Goal: Navigation & Orientation: Find specific page/section

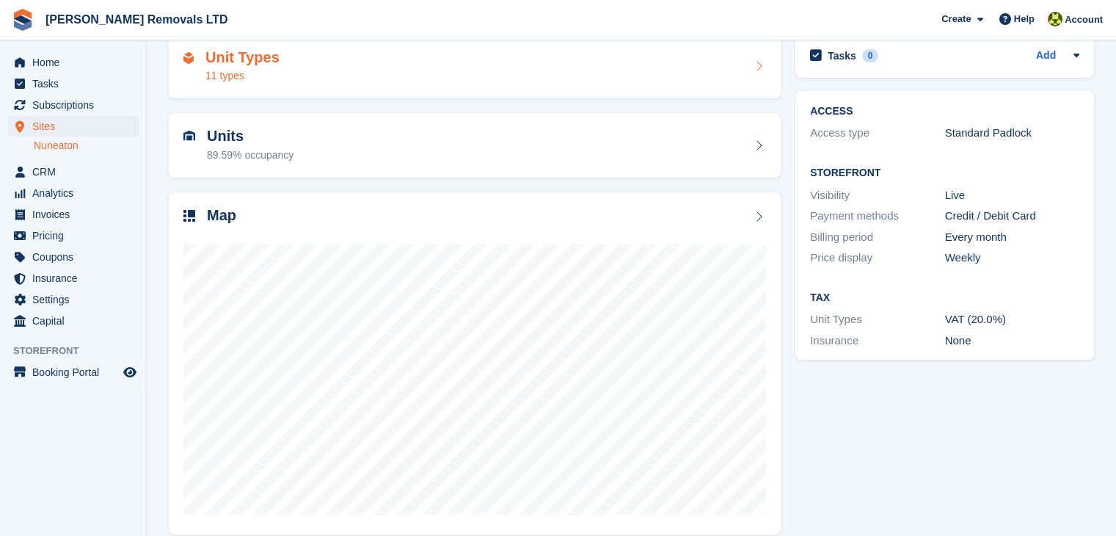
scroll to position [90, 0]
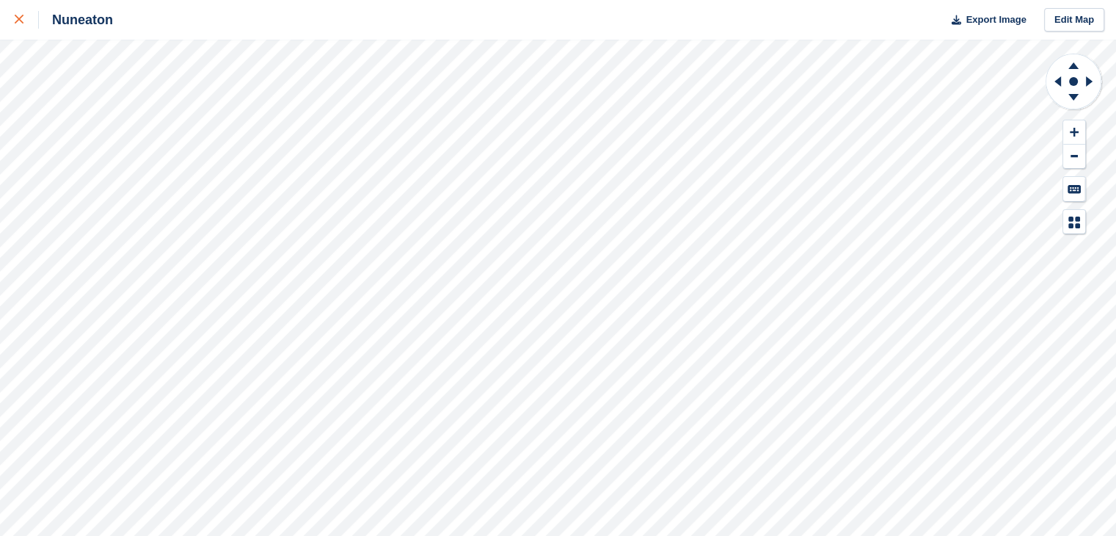
click at [27, 15] on div at bounding box center [27, 20] width 24 height 18
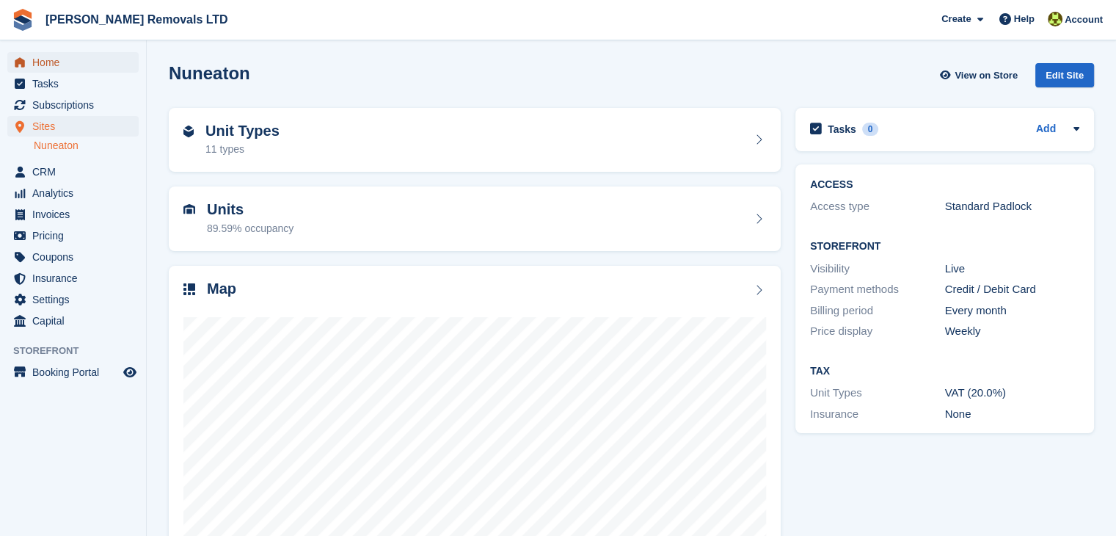
click at [73, 56] on span "Home" at bounding box center [76, 62] width 88 height 21
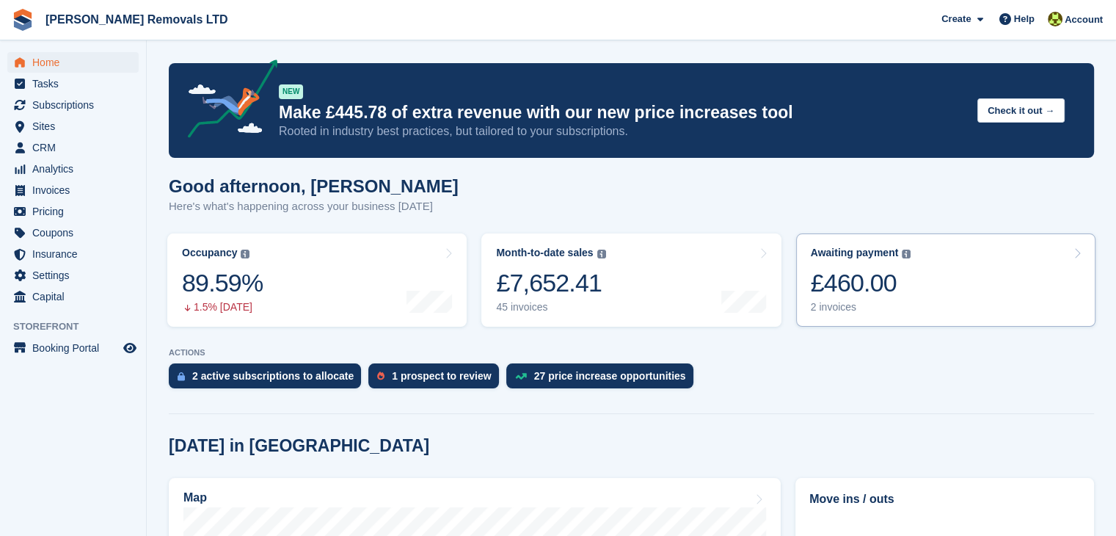
click at [868, 279] on div "£460.00" at bounding box center [861, 283] width 101 height 30
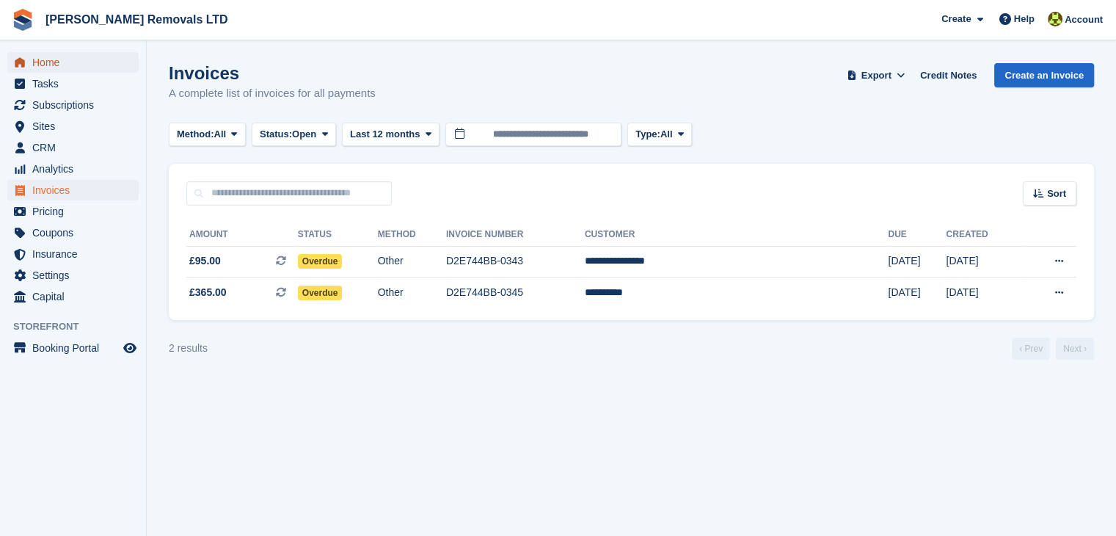
click at [102, 61] on span "Home" at bounding box center [76, 62] width 88 height 21
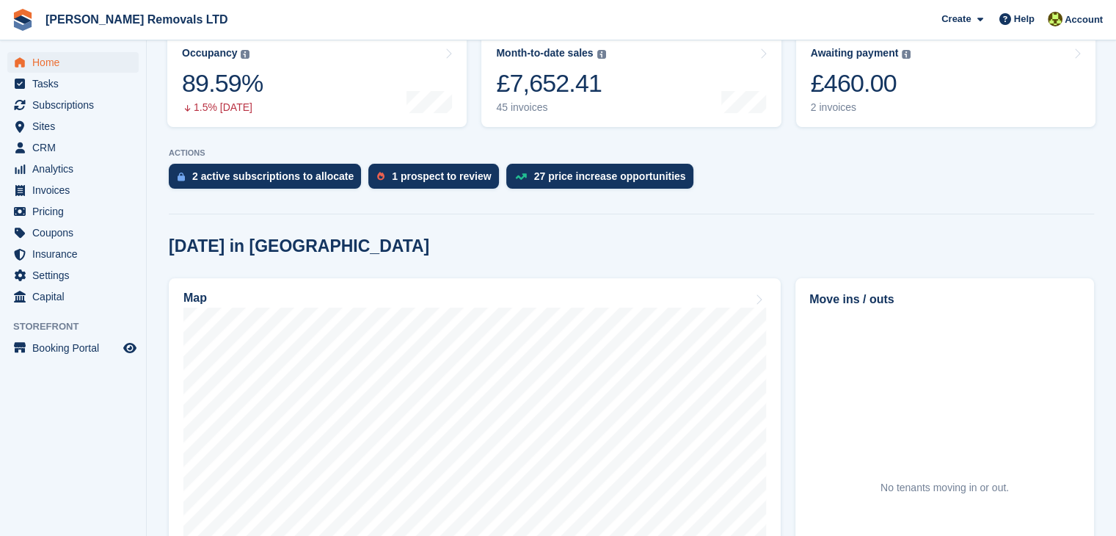
scroll to position [367, 0]
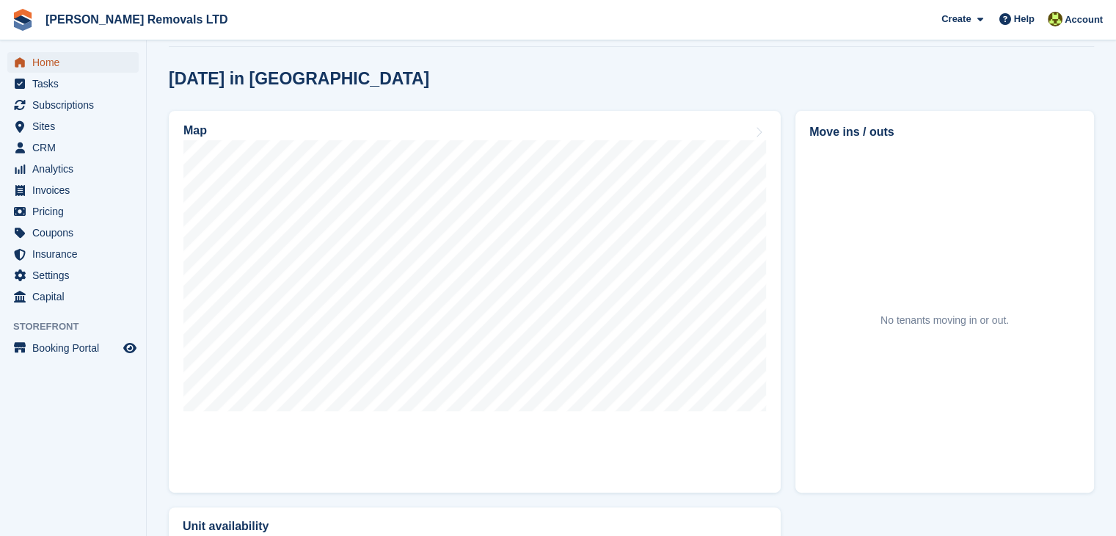
click at [48, 59] on span "Home" at bounding box center [76, 62] width 88 height 21
